Goal: Navigation & Orientation: Find specific page/section

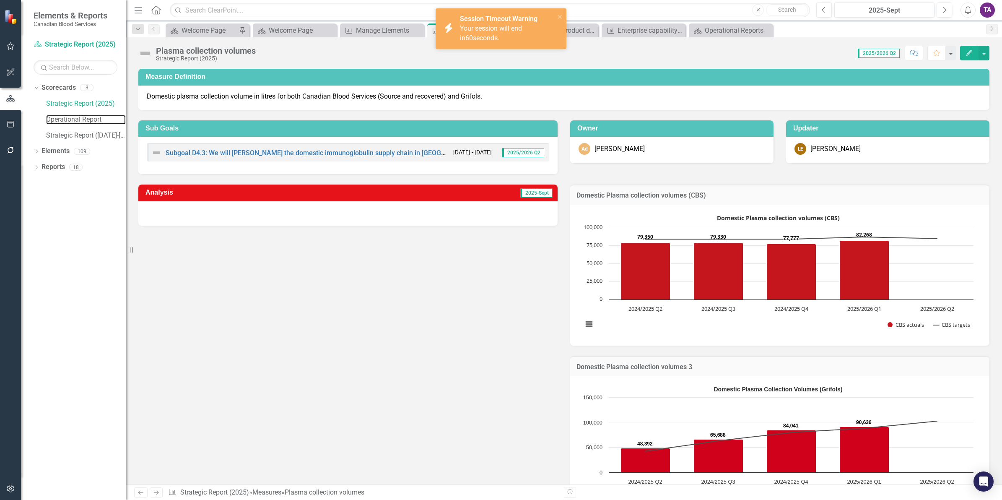
drag, startPoint x: 76, startPoint y: 114, endPoint x: 126, endPoint y: 175, distance: 78.7
click at [76, 115] on link "Operational Report" at bounding box center [86, 120] width 80 height 10
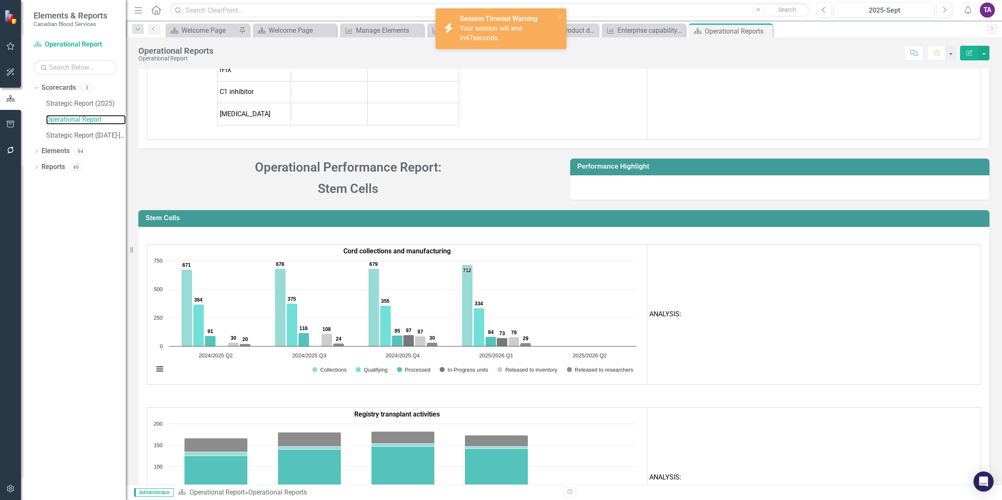
scroll to position [4199, 0]
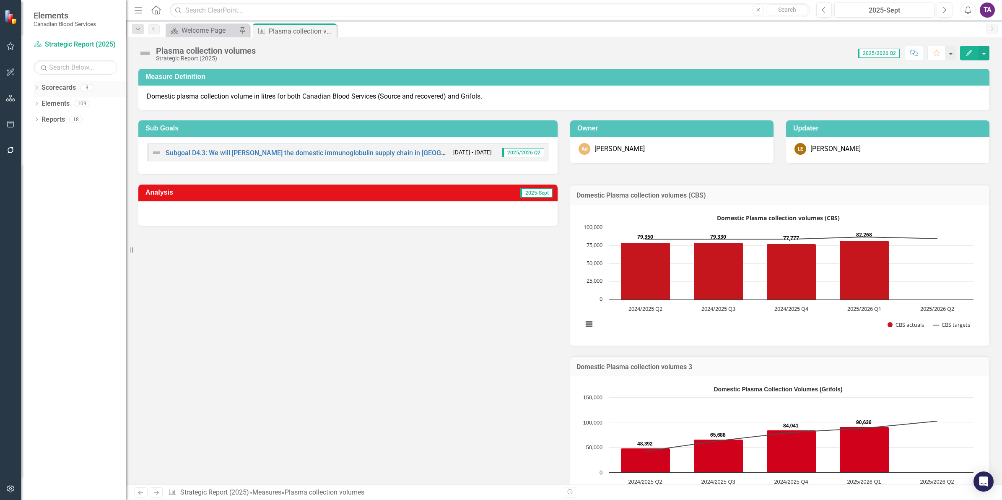
click at [62, 89] on link "Scorecards" at bounding box center [59, 88] width 34 height 10
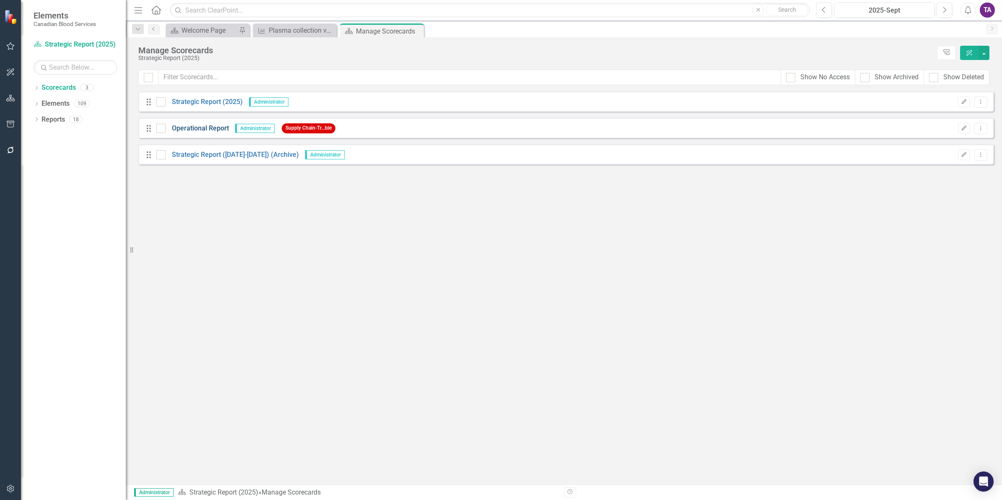
click at [192, 132] on link "Operational Report" at bounding box center [197, 129] width 63 height 10
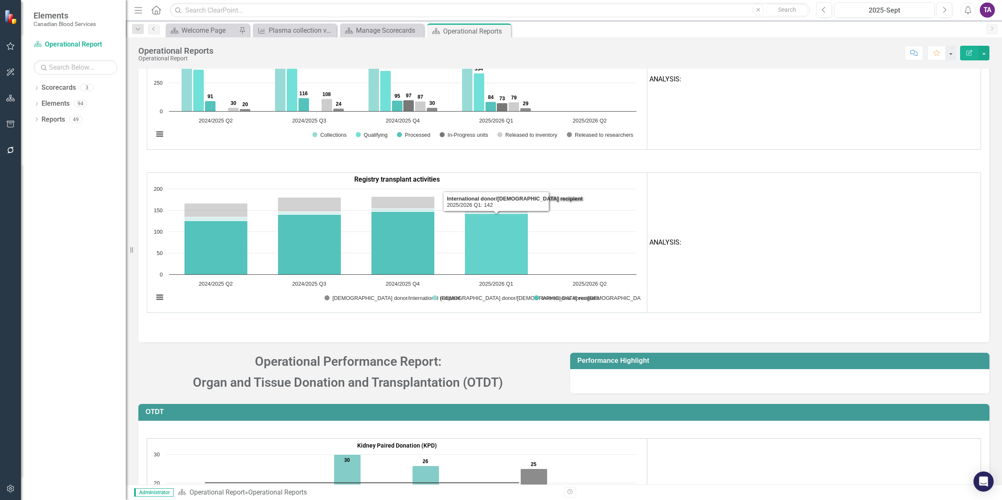
scroll to position [4277, 0]
